Goal: Transaction & Acquisition: Obtain resource

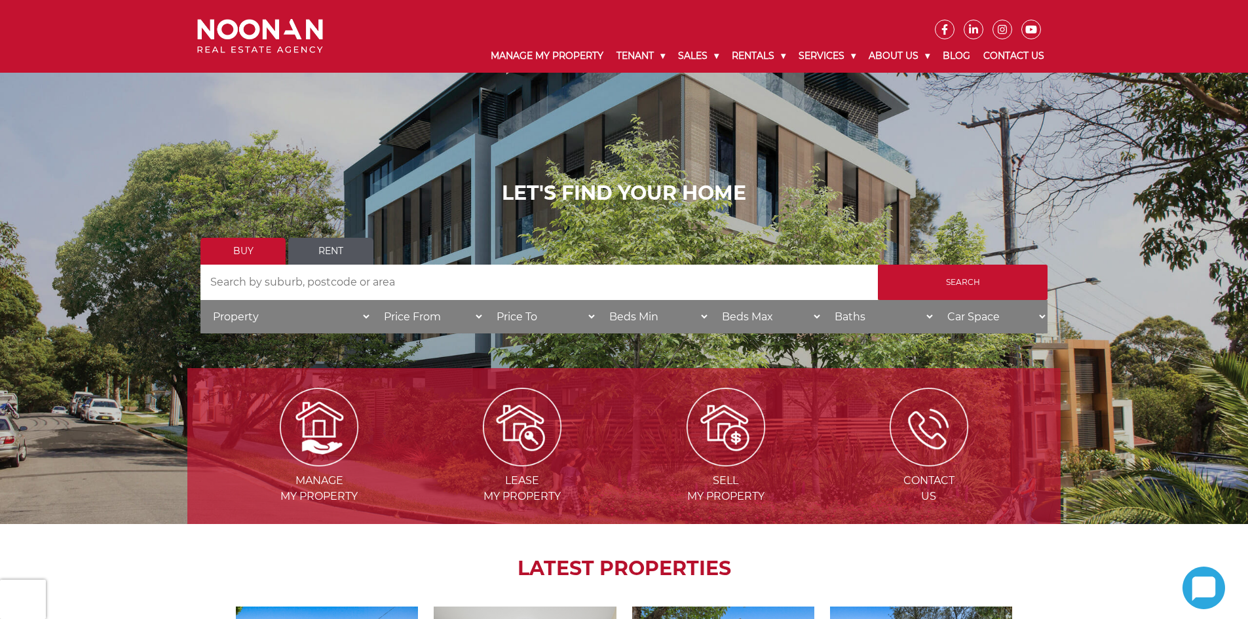
click at [326, 259] on link "Rent" at bounding box center [330, 251] width 85 height 27
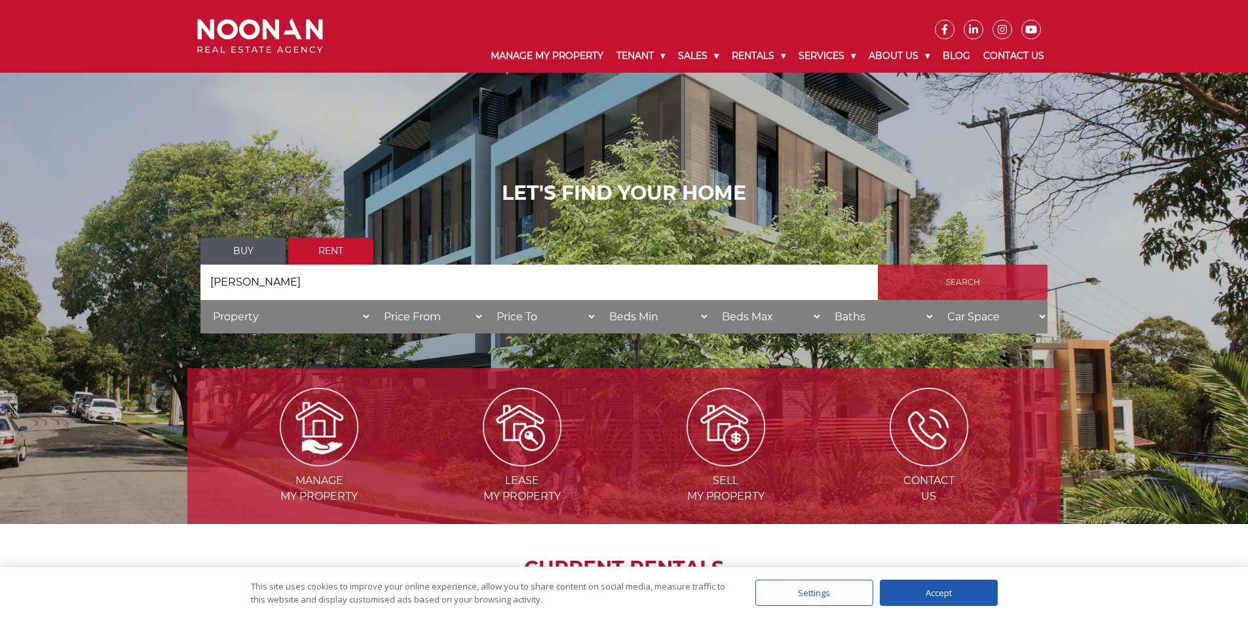
type input "miranda"
click at [912, 285] on input "Search" at bounding box center [963, 282] width 170 height 35
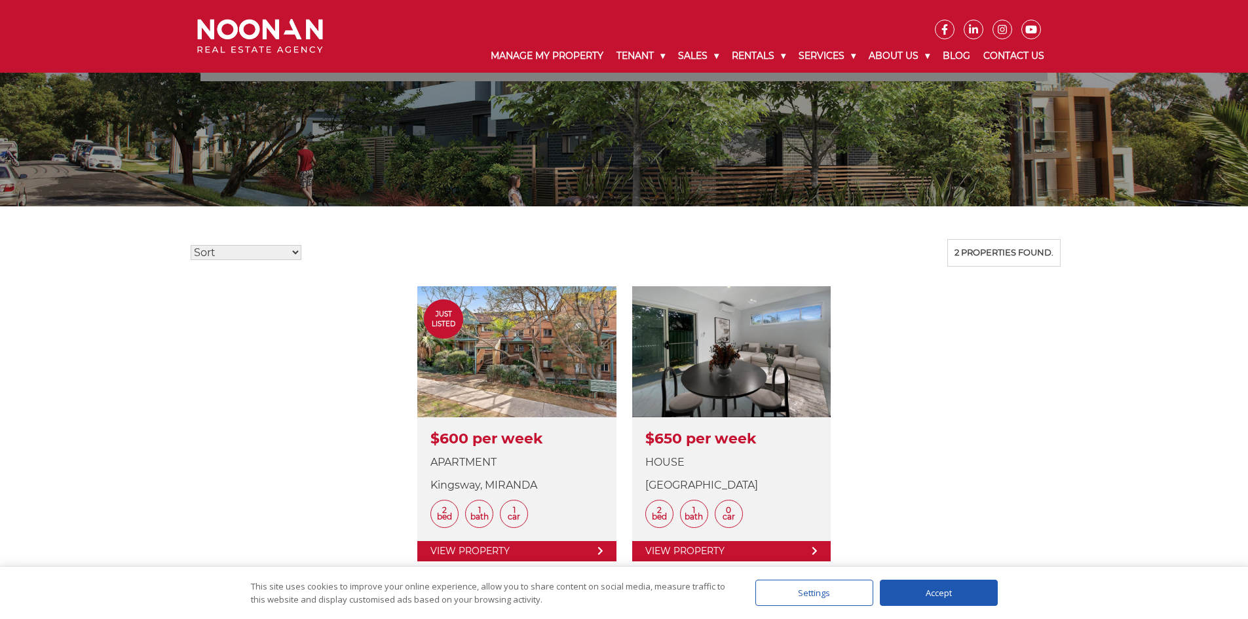
scroll to position [209, 0]
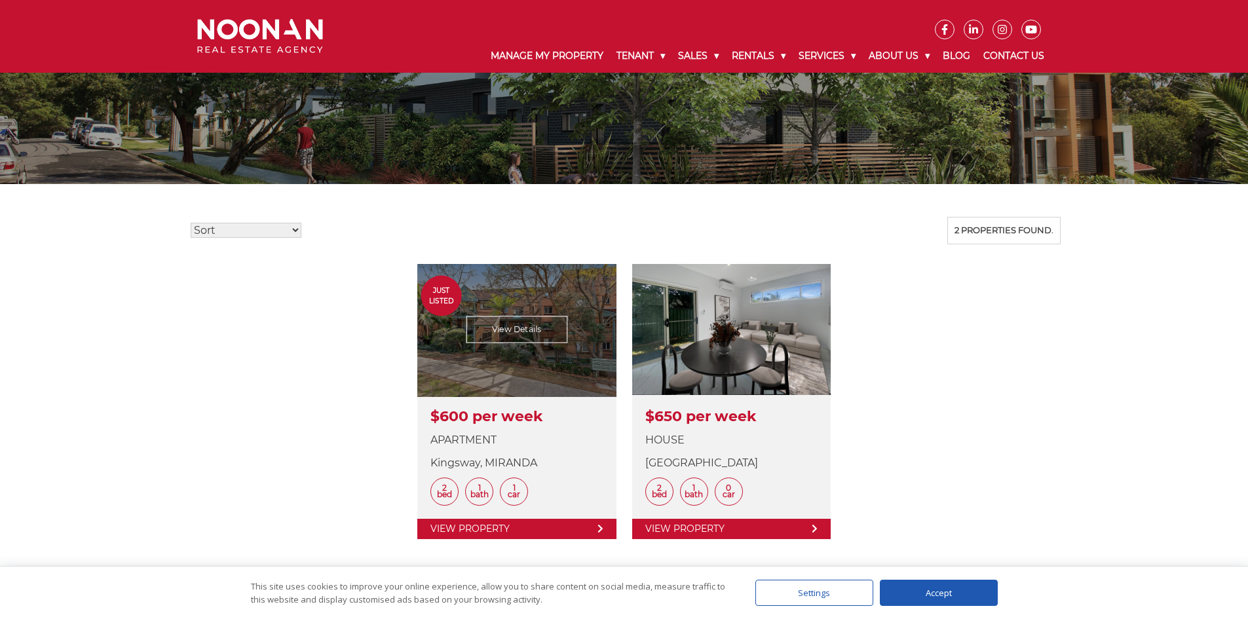
click at [510, 320] on link at bounding box center [516, 401] width 198 height 275
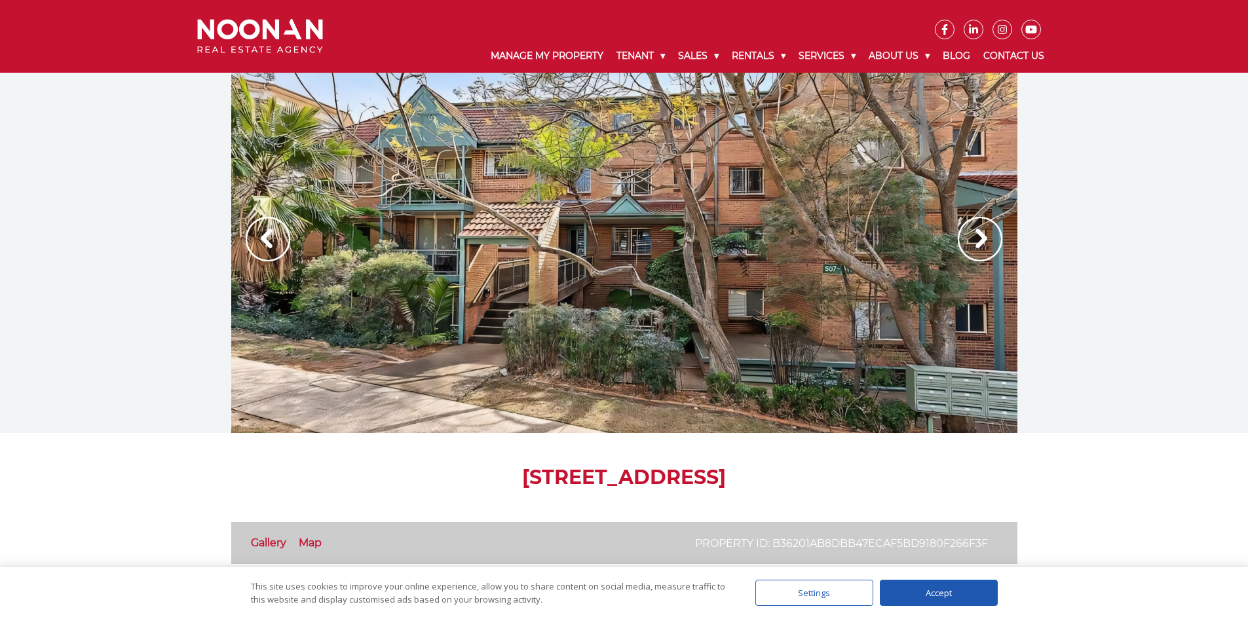
click at [973, 234] on img at bounding box center [980, 239] width 45 height 45
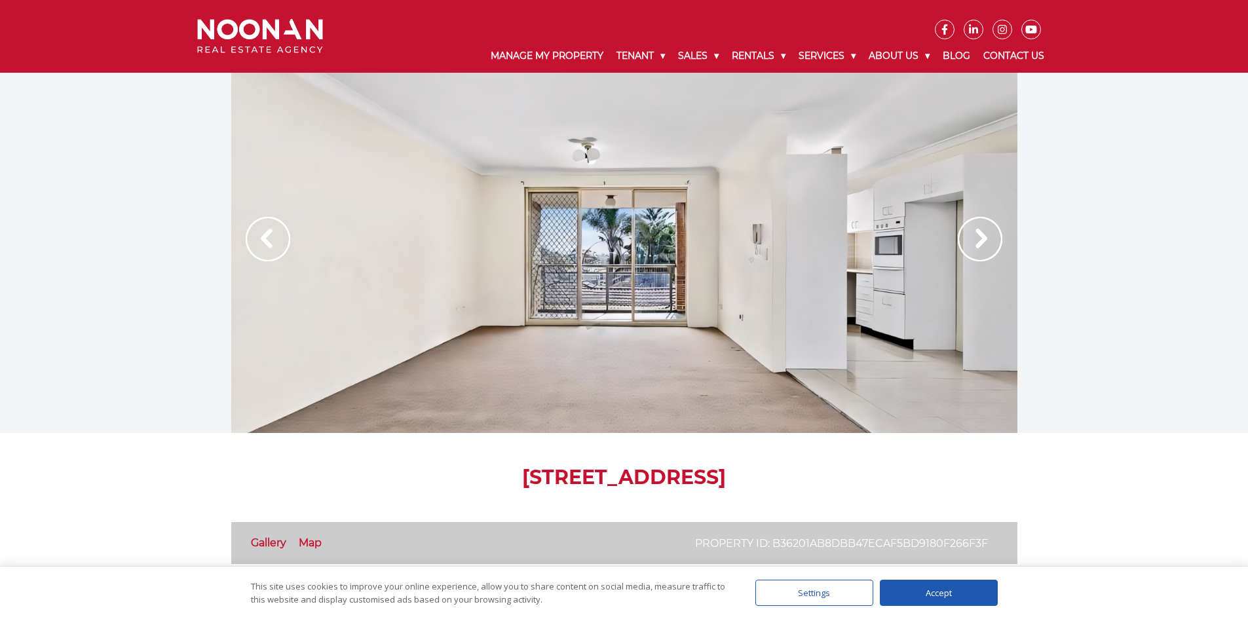
click at [973, 234] on img at bounding box center [980, 239] width 45 height 45
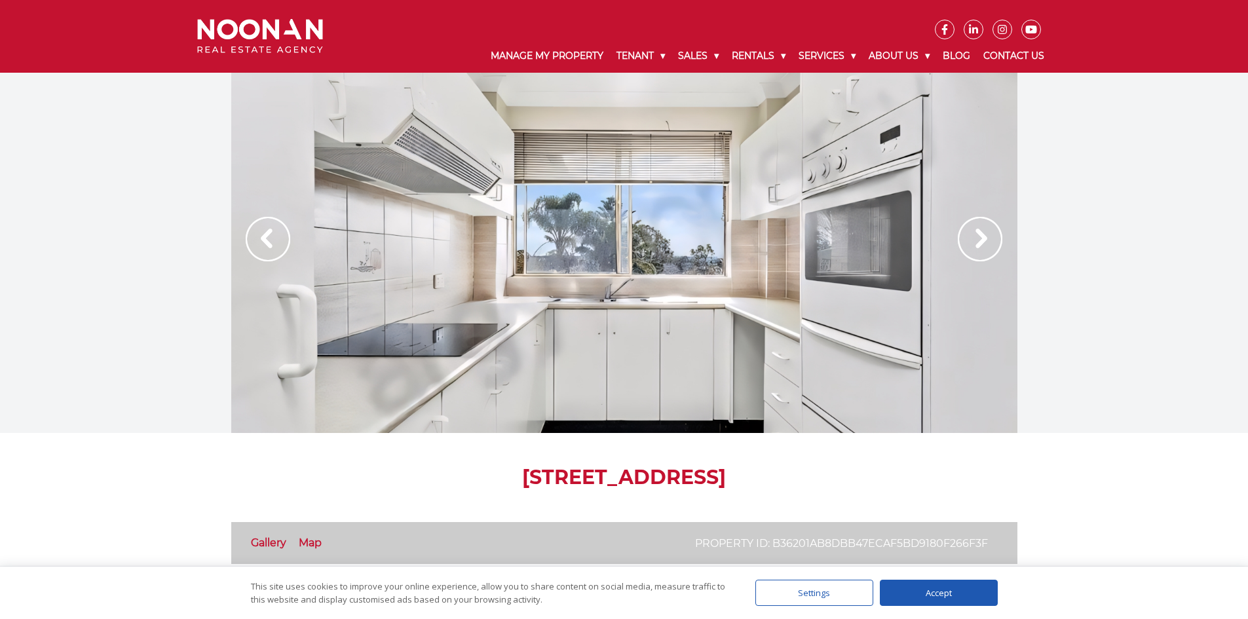
click at [973, 234] on img at bounding box center [980, 239] width 45 height 45
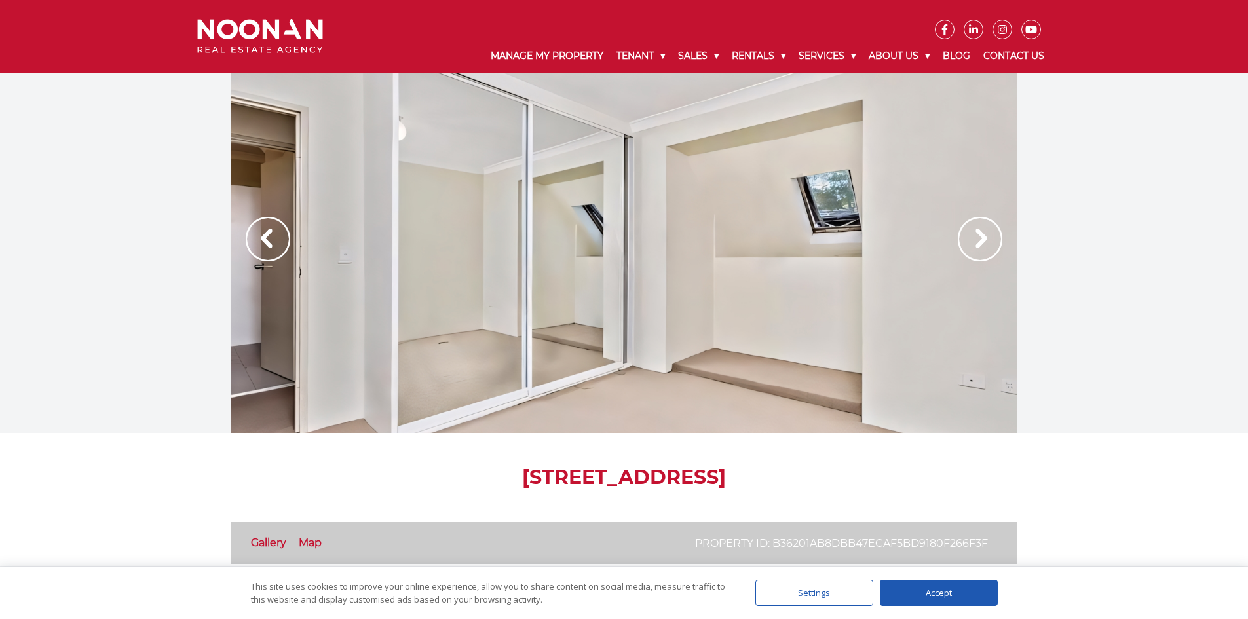
click at [978, 236] on img at bounding box center [980, 239] width 45 height 45
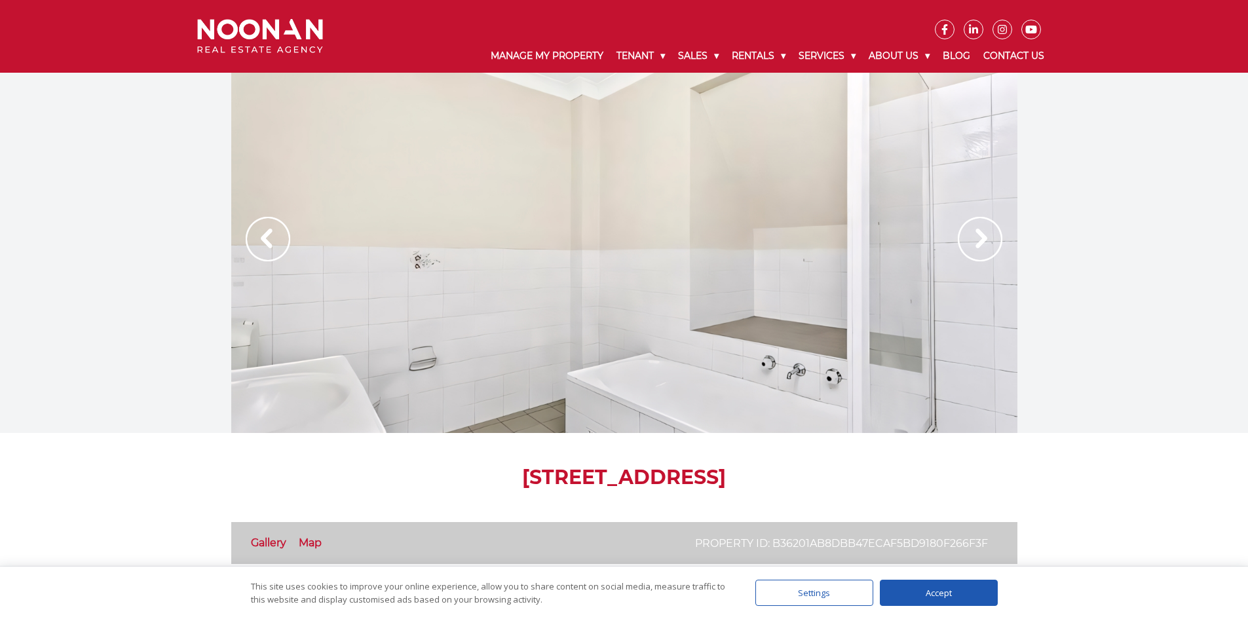
click at [978, 236] on img at bounding box center [980, 239] width 45 height 45
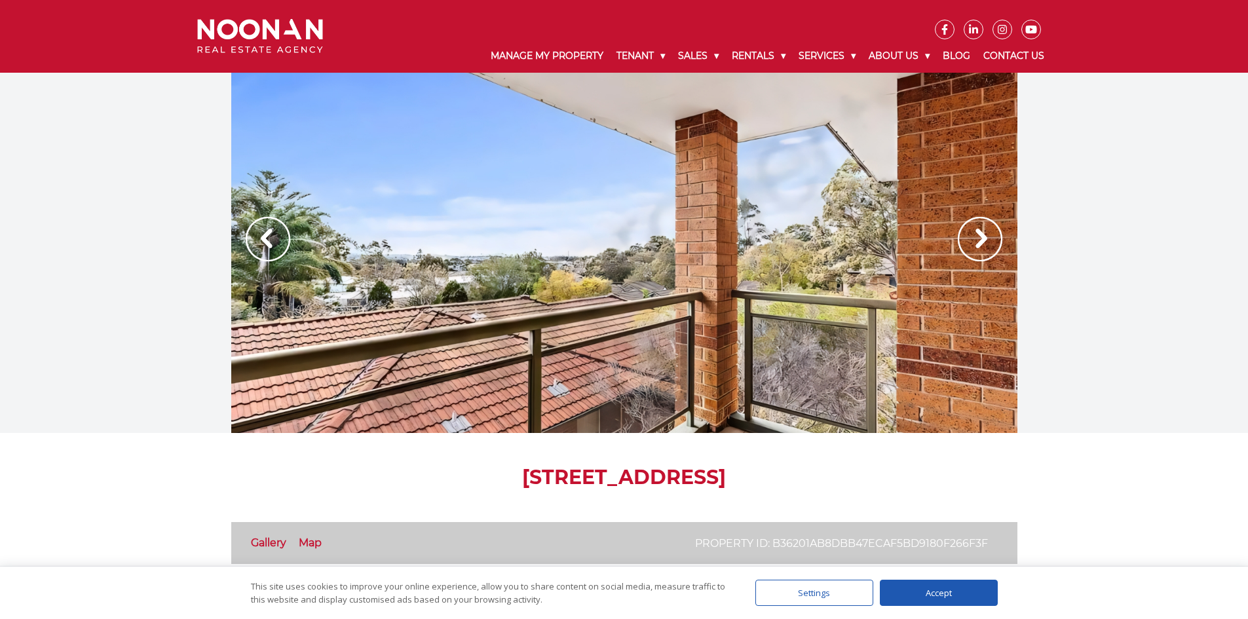
click at [978, 236] on img at bounding box center [980, 239] width 45 height 45
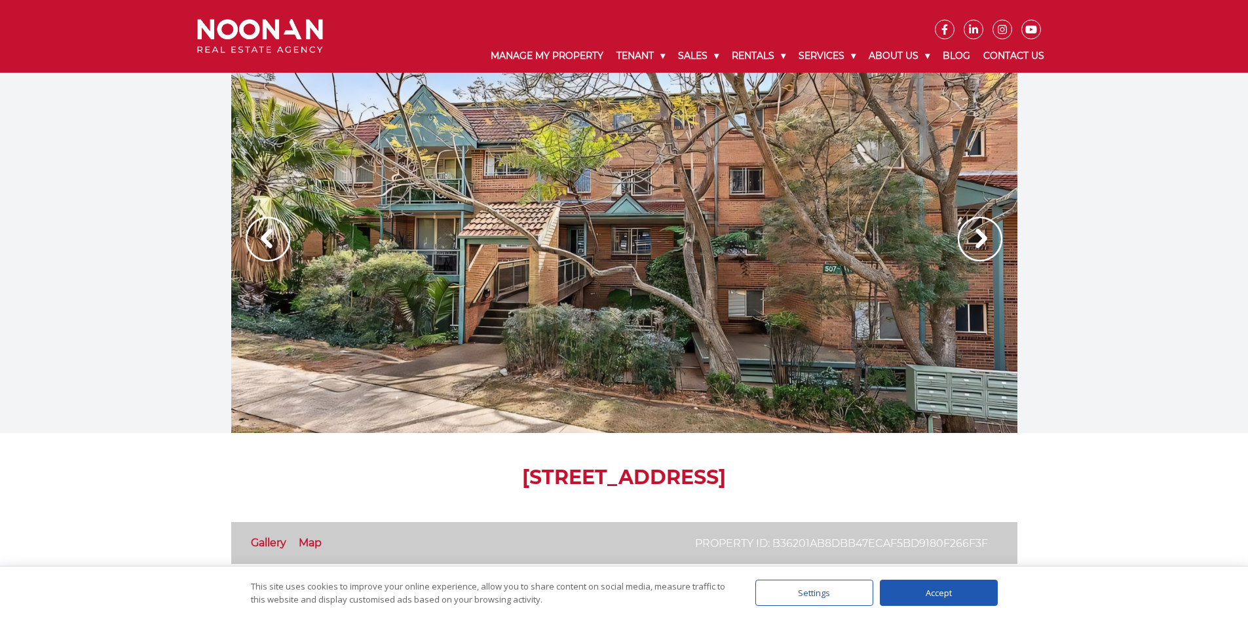
click at [265, 234] on img at bounding box center [268, 239] width 45 height 45
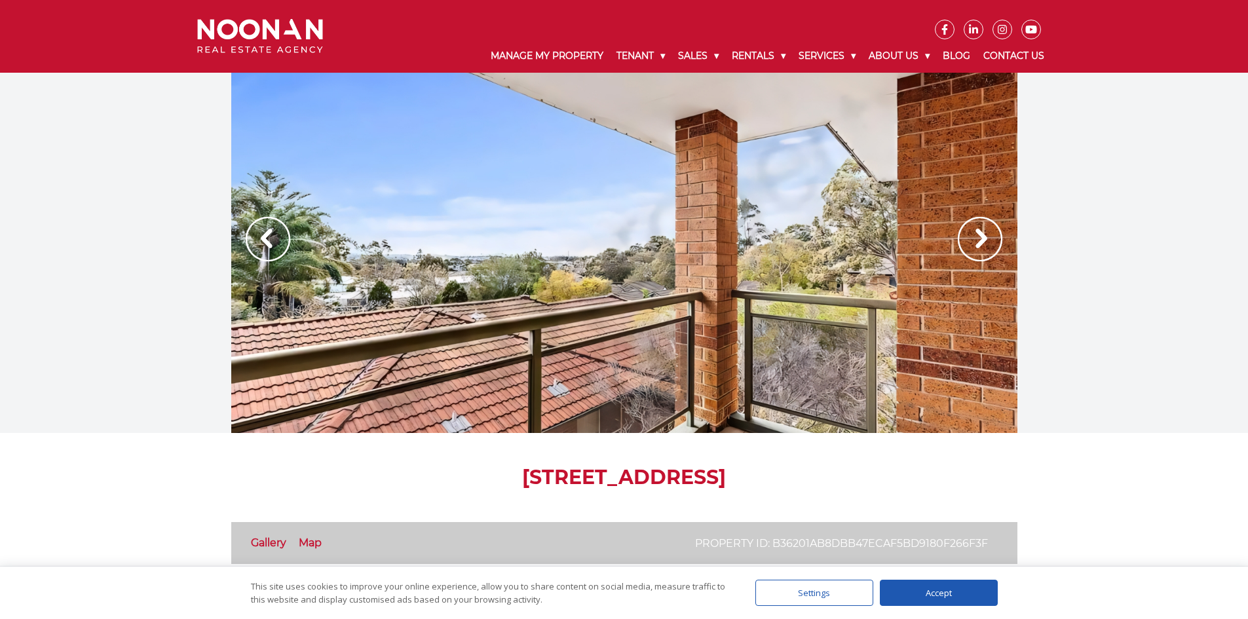
click at [265, 233] on img at bounding box center [268, 239] width 45 height 45
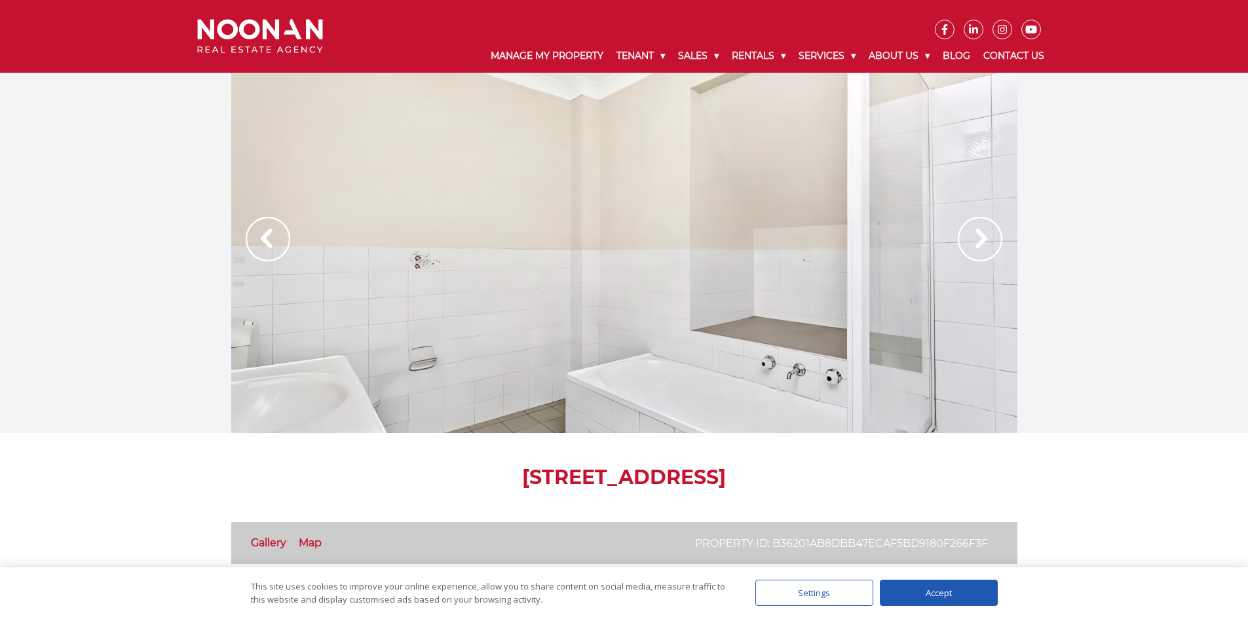
click at [265, 233] on img at bounding box center [268, 239] width 45 height 45
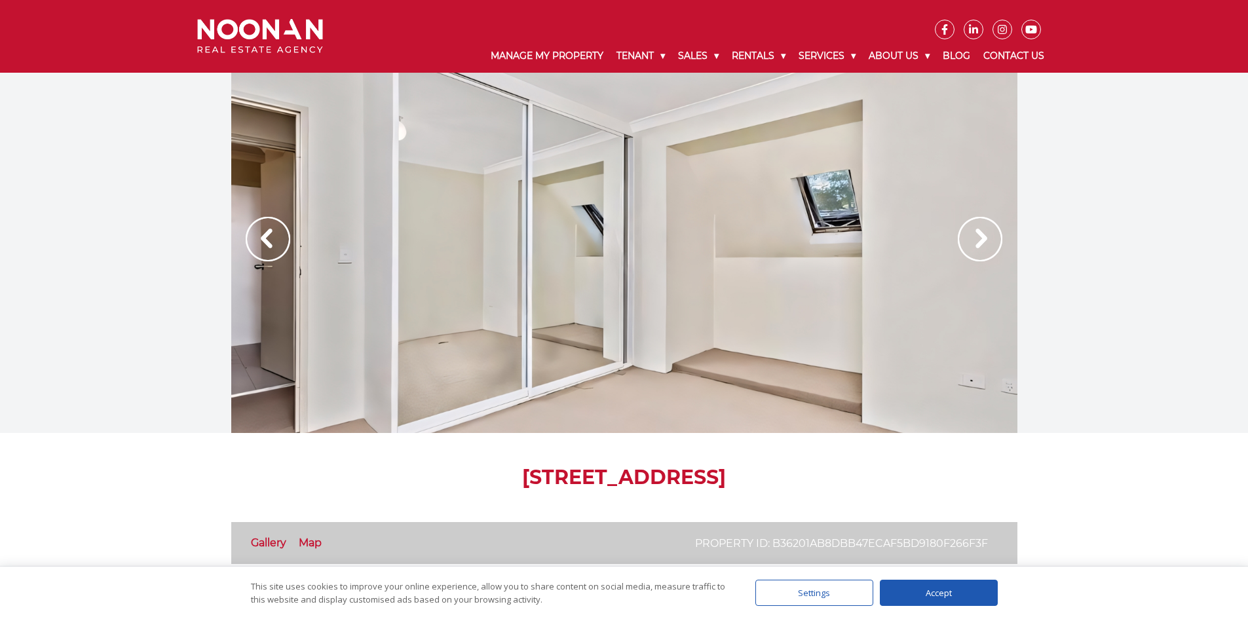
click at [262, 240] on img at bounding box center [268, 239] width 45 height 45
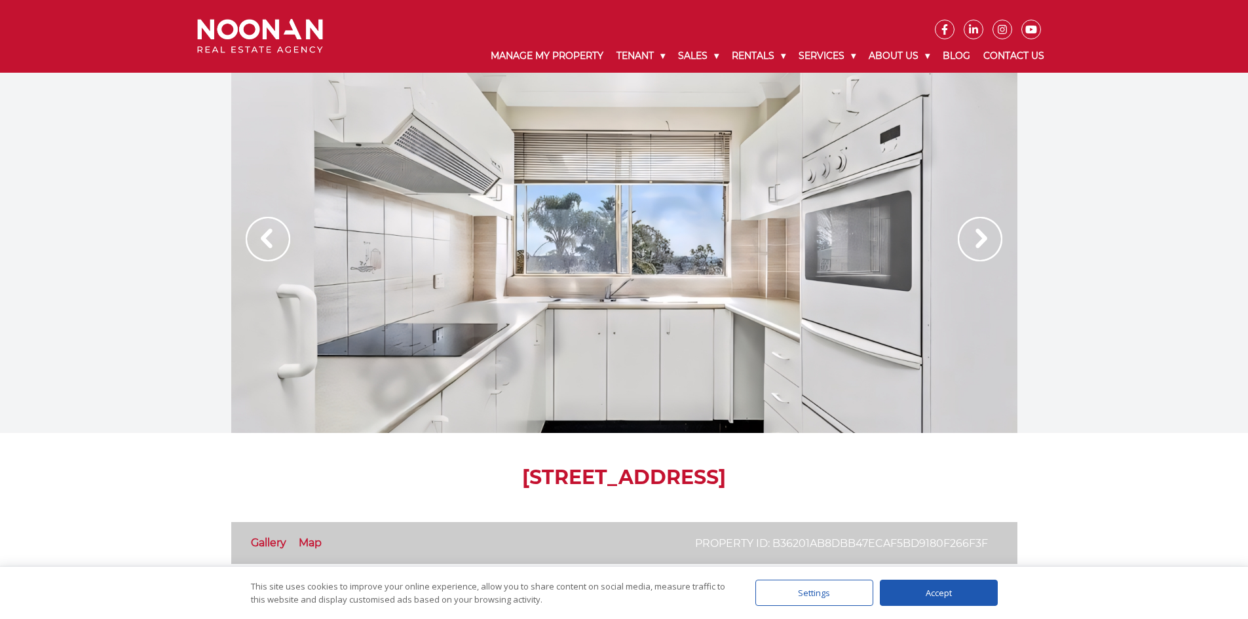
click at [263, 238] on img at bounding box center [268, 239] width 45 height 45
